Goal: Navigation & Orientation: Understand site structure

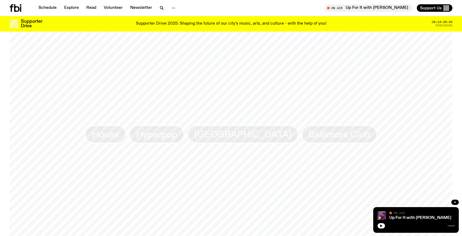
scroll to position [487, 0]
click at [169, 139] on span "Hyperpop" at bounding box center [156, 135] width 41 height 10
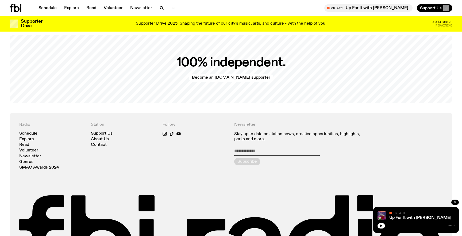
scroll to position [1072, 0]
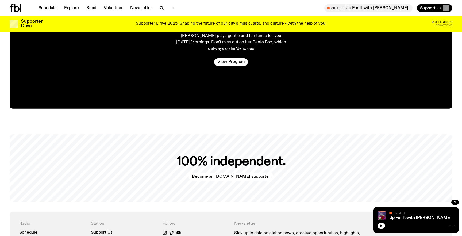
click at [186, 137] on div "100% independent. Become an [DOMAIN_NAME] supporter" at bounding box center [231, 168] width 442 height 68
click at [95, 8] on link "Read" at bounding box center [91, 7] width 16 height 7
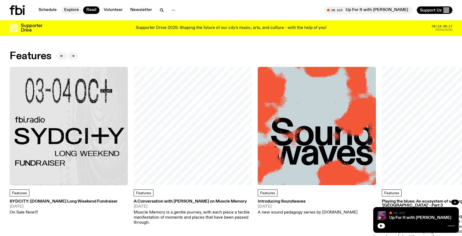
click at [72, 9] on link "Explore" at bounding box center [71, 9] width 21 height 7
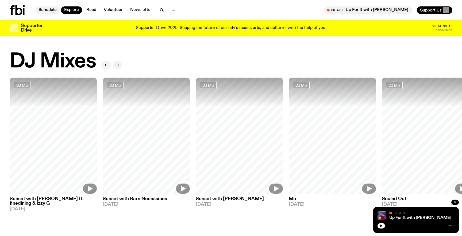
click at [46, 10] on link "Schedule" at bounding box center [47, 9] width 25 height 7
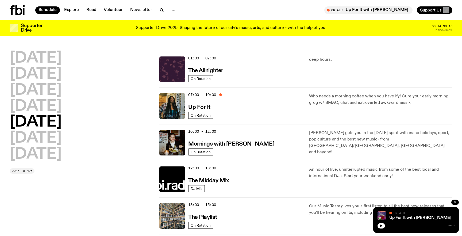
click at [17, 12] on icon at bounding box center [17, 10] width 15 height 10
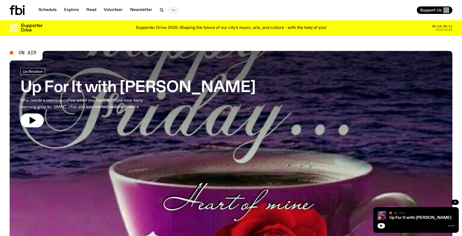
click at [176, 9] on button "button" at bounding box center [173, 9] width 11 height 7
click at [171, 19] on link "About Us" at bounding box center [173, 21] width 27 height 7
